Goal: Task Accomplishment & Management: Manage account settings

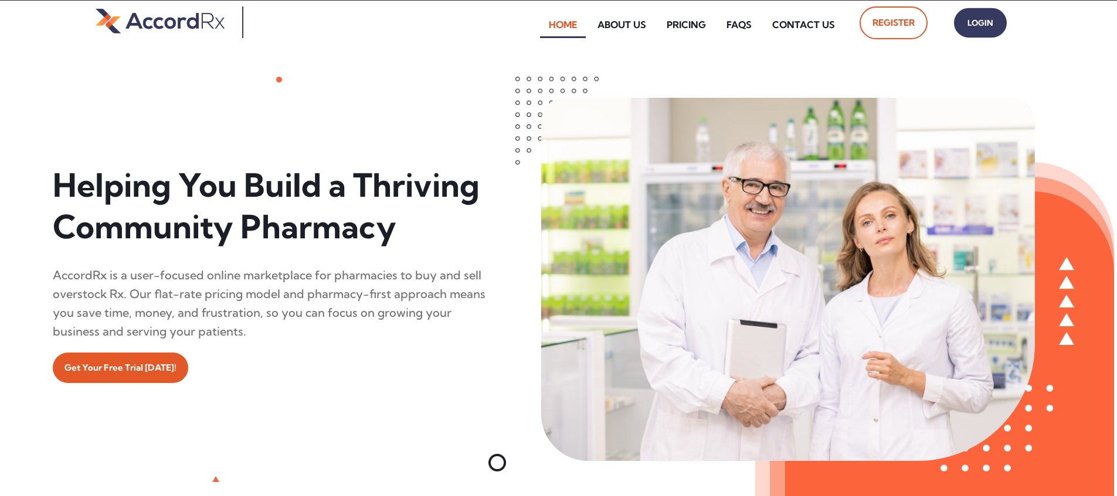
click at [535, 28] on span "Login" at bounding box center [979, 23] width 29 height 17
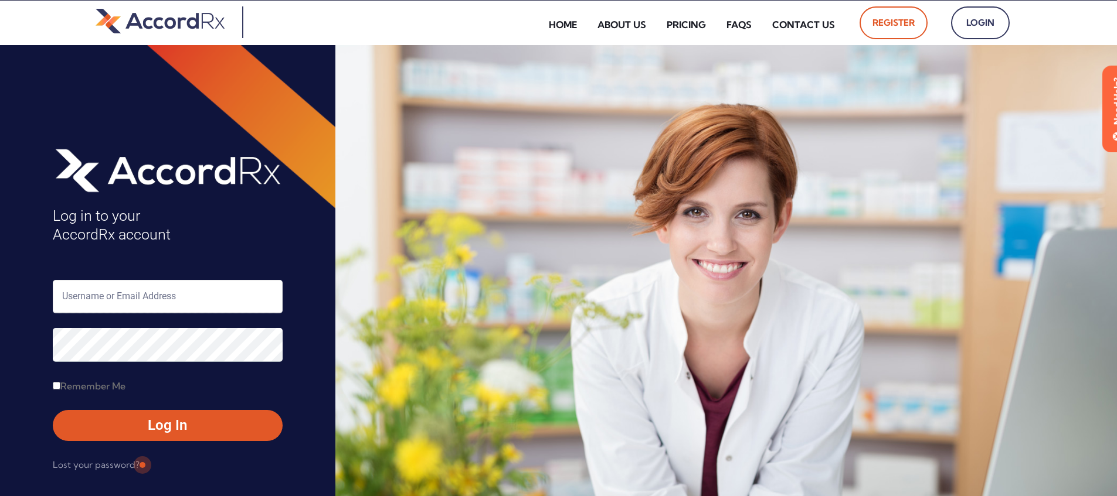
click at [101, 294] on input "text" at bounding box center [168, 296] width 230 height 33
type input "ARX-[PERSON_NAME]"
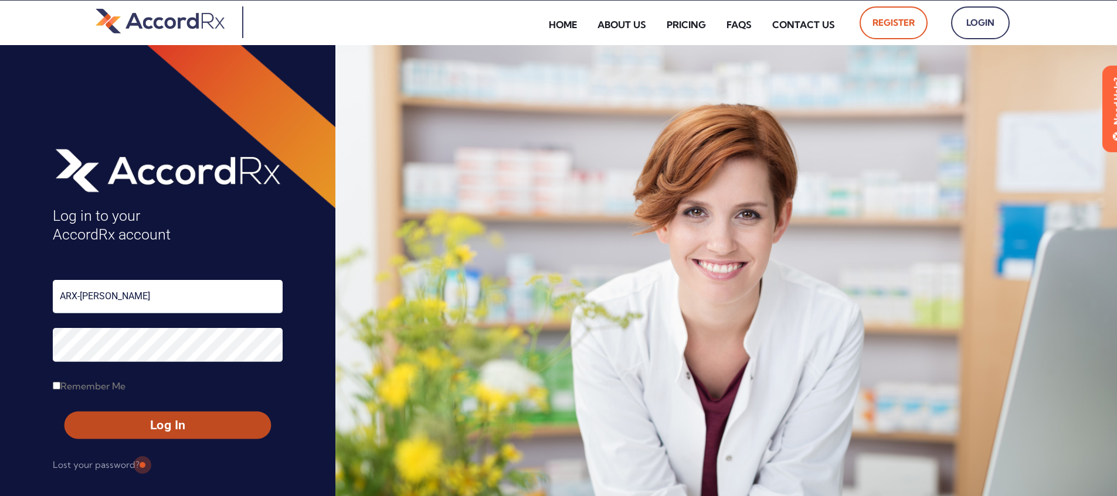
click at [141, 421] on span "Log In" at bounding box center [167, 425] width 185 height 17
